Goal: Information Seeking & Learning: Learn about a topic

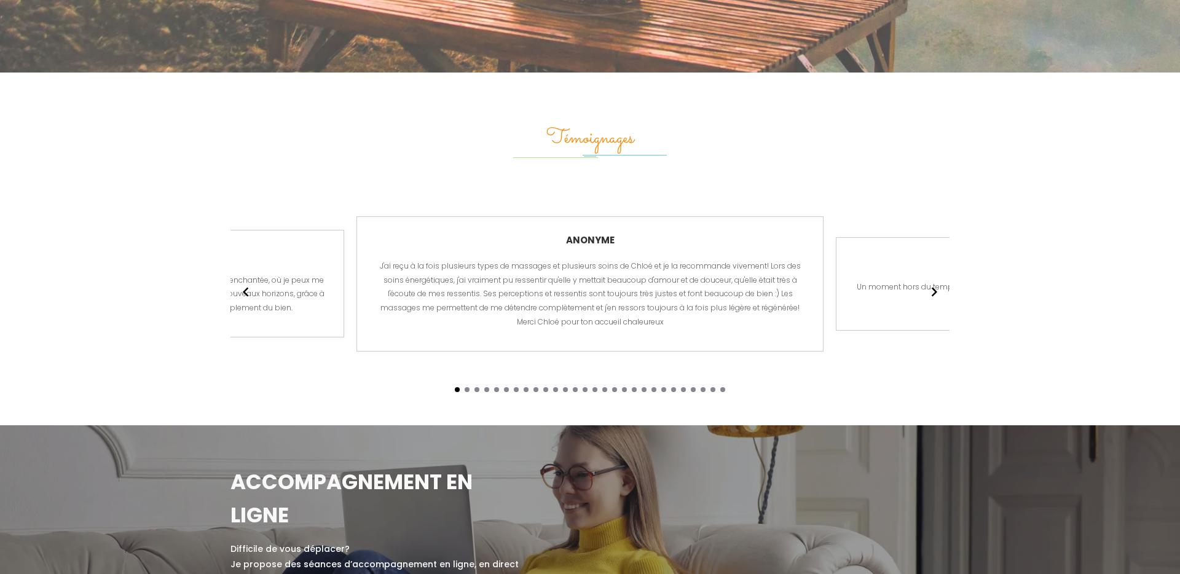
scroll to position [2336, 0]
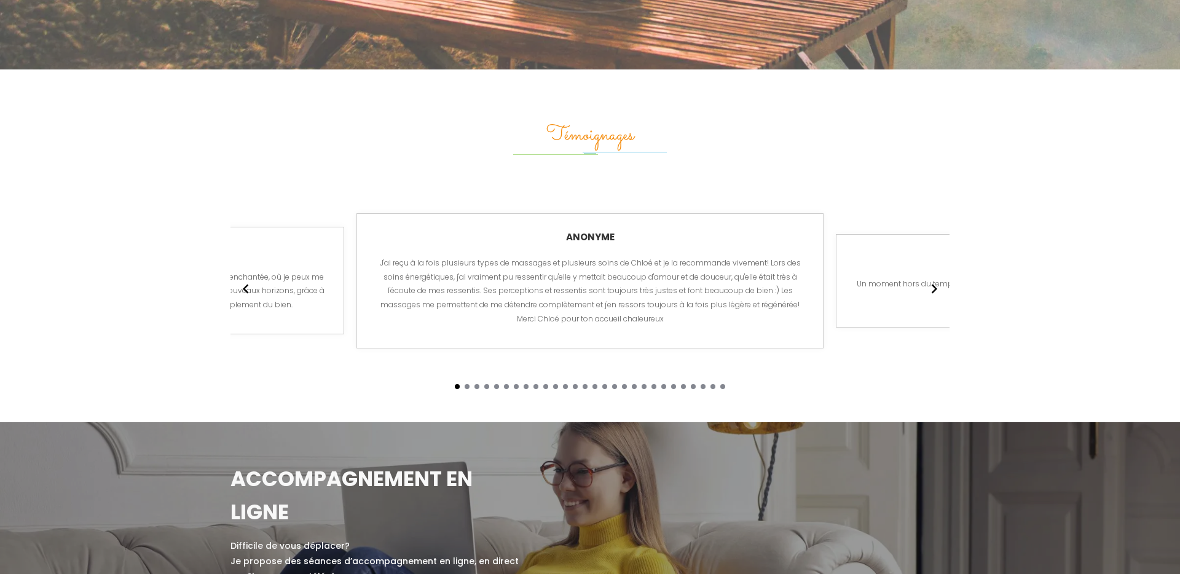
click at [935, 278] on icon "Arrow pointing to the right" at bounding box center [934, 289] width 18 height 22
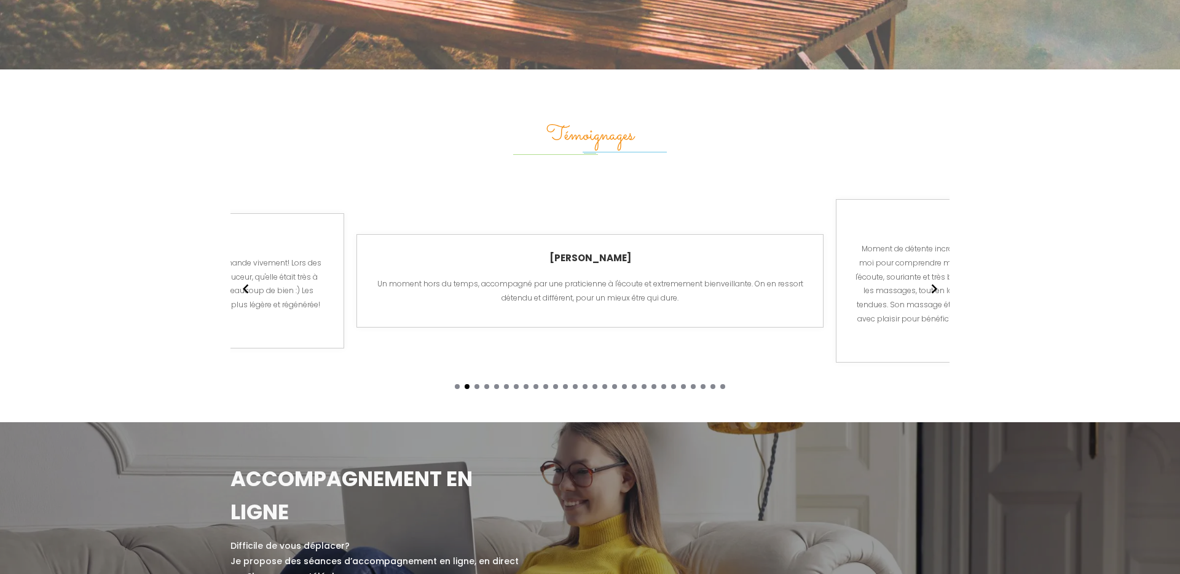
click at [935, 278] on icon "Arrow pointing to the right" at bounding box center [934, 289] width 18 height 22
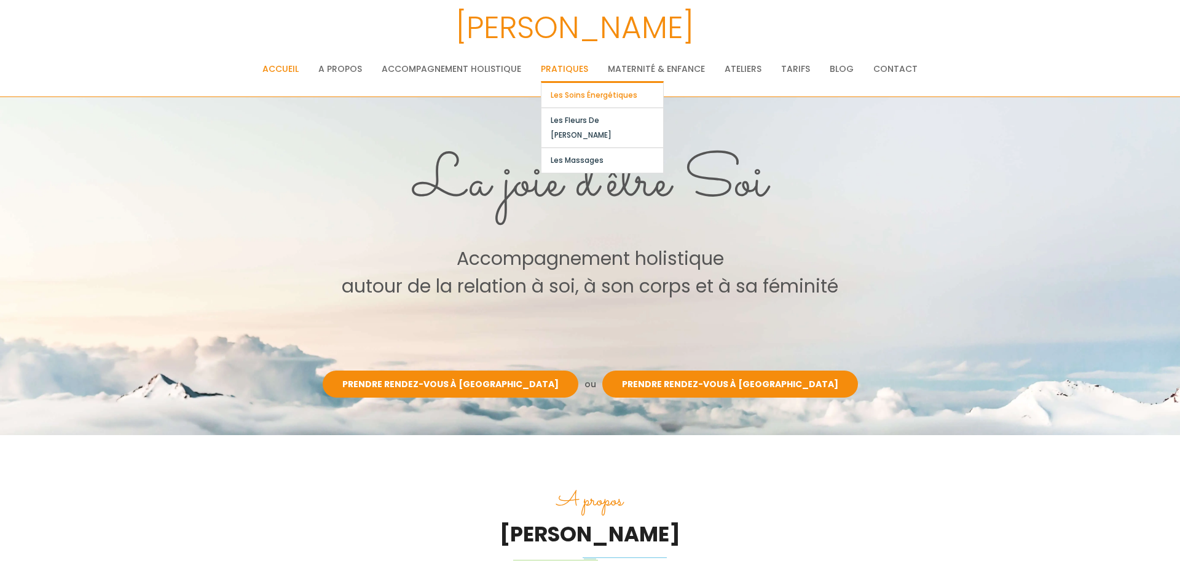
scroll to position [4, 0]
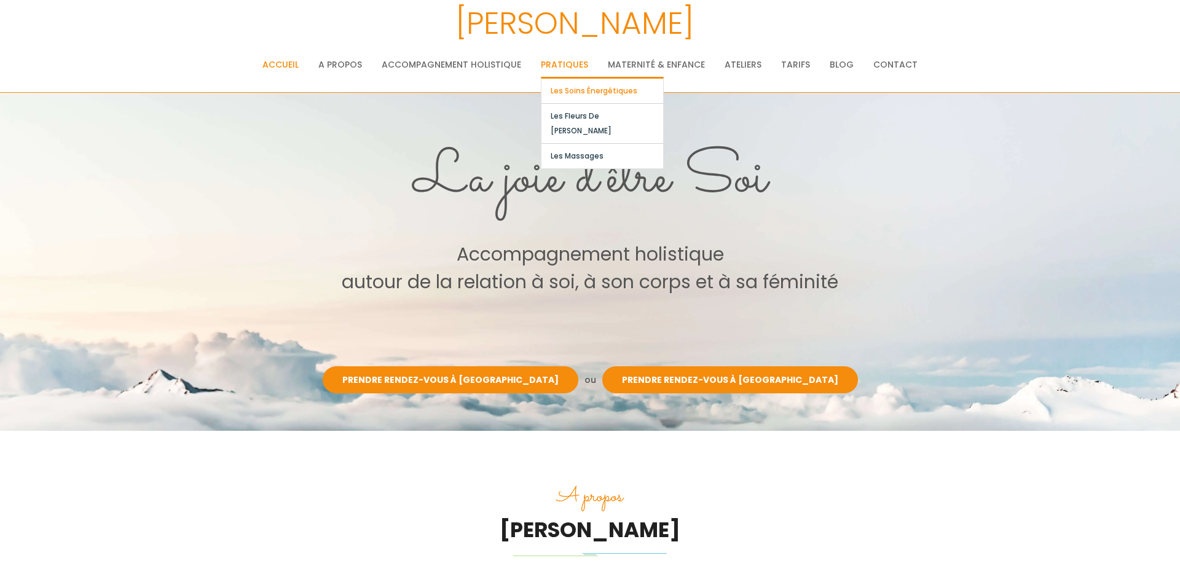
click at [573, 95] on link "Les soins énergétiques" at bounding box center [602, 91] width 122 height 25
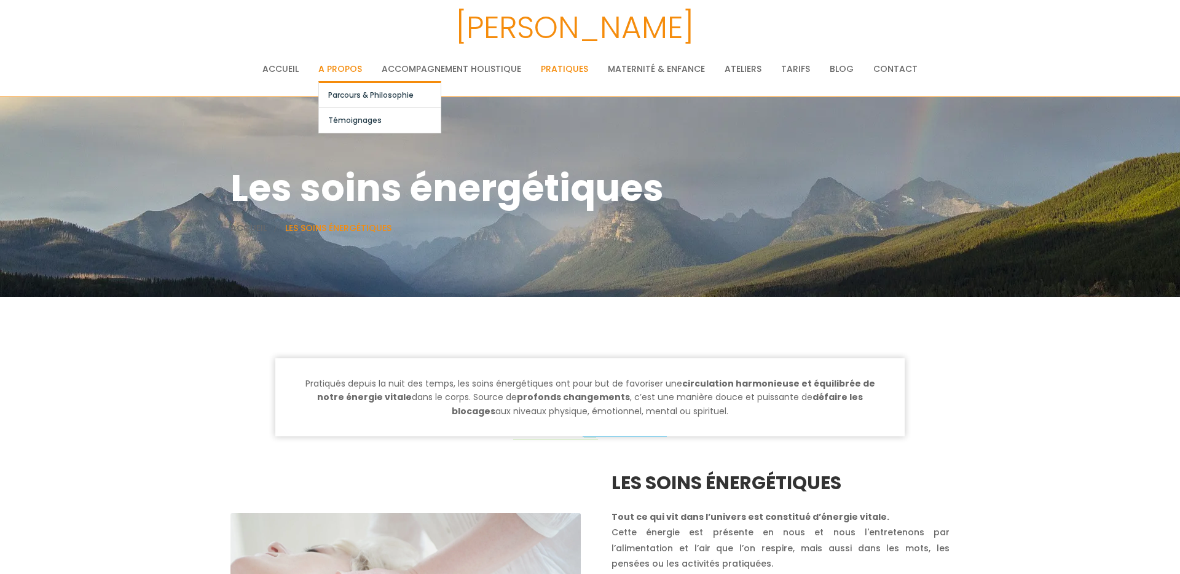
click at [338, 69] on link "A propos" at bounding box center [340, 69] width 44 height 25
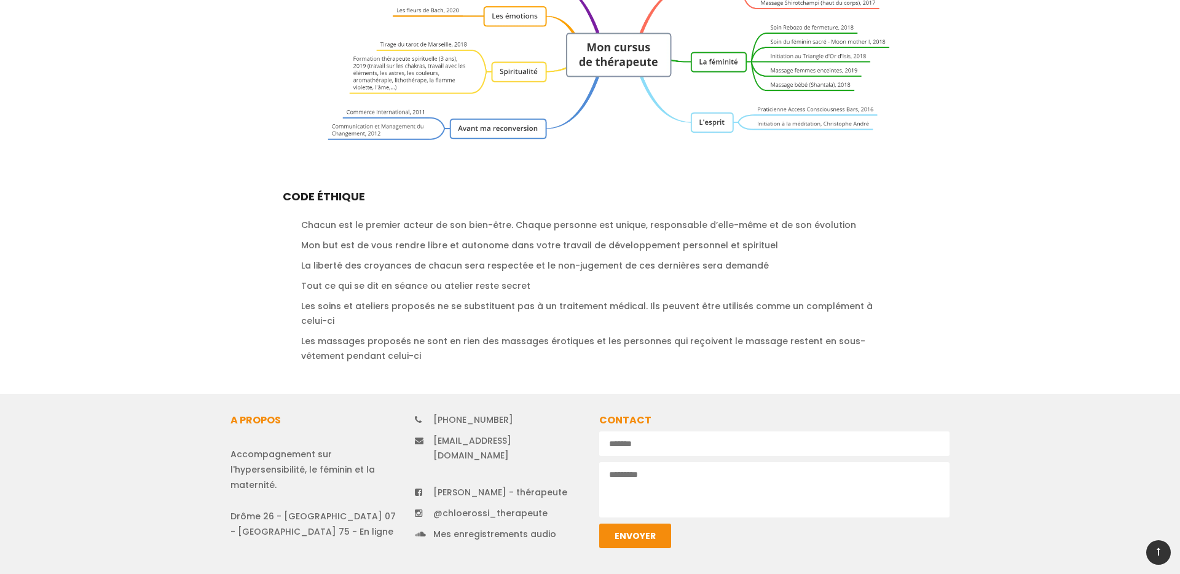
scroll to position [1468, 0]
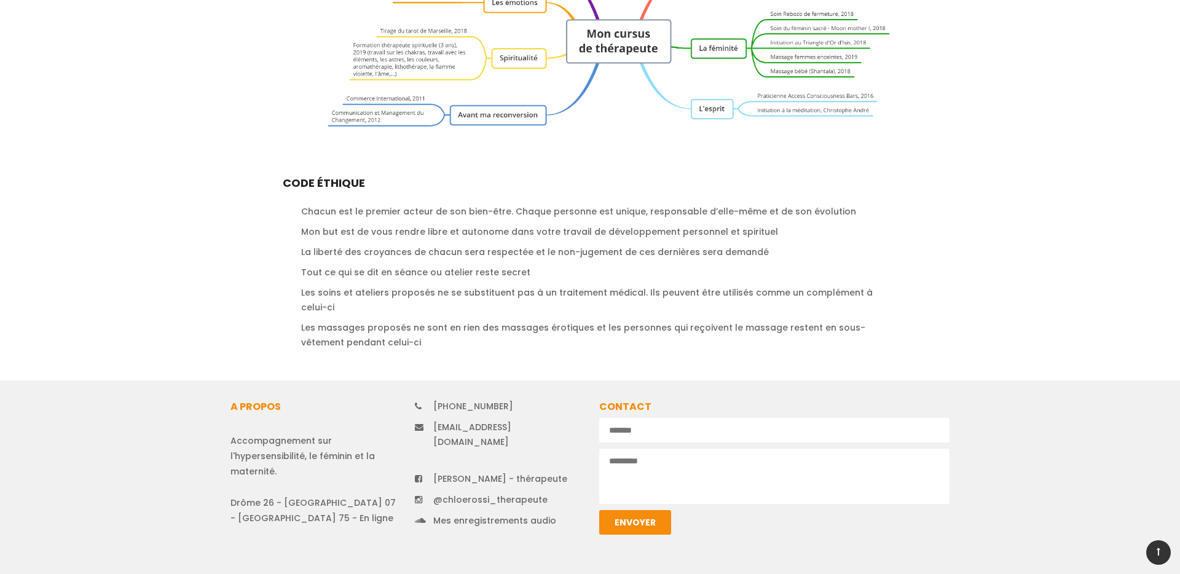
click at [513, 514] on link "Mes enregistrements audio" at bounding box center [494, 520] width 123 height 12
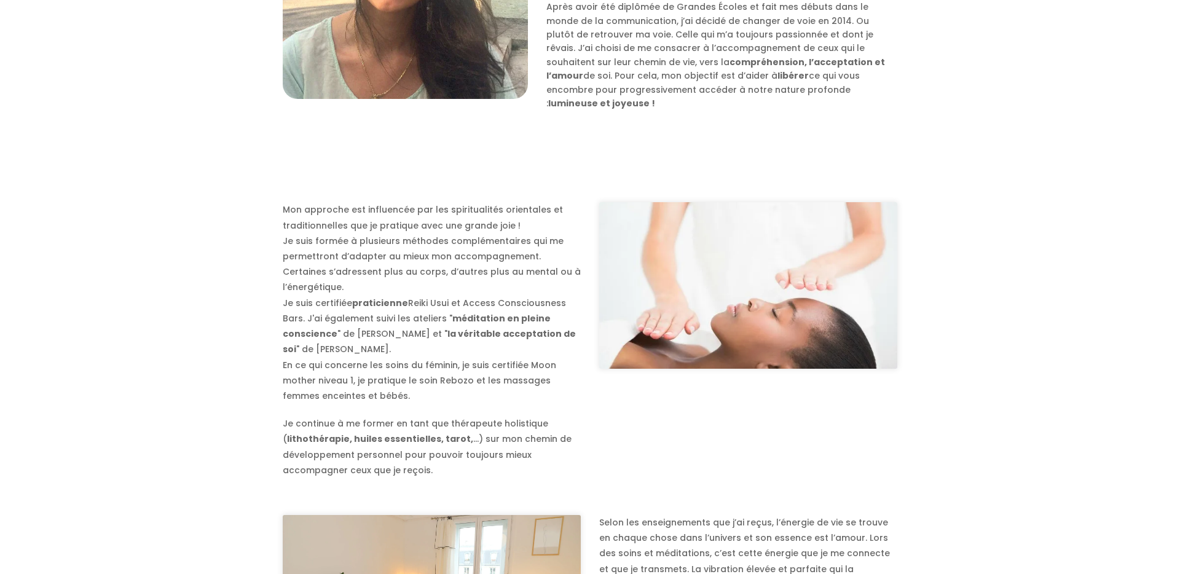
scroll to position [557, 0]
click at [417, 287] on p "Mon approche est influencée par les spiritualités orientales et traditionnelles…" at bounding box center [432, 303] width 298 height 202
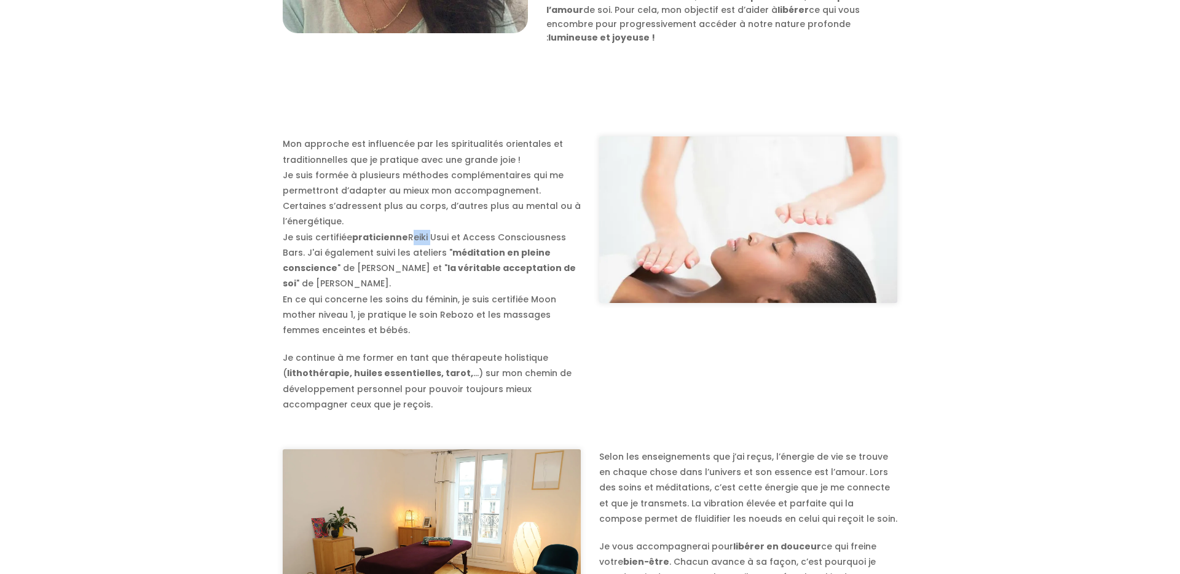
scroll to position [622, 0]
copy p "Reiki"
